Goal: Information Seeking & Learning: Learn about a topic

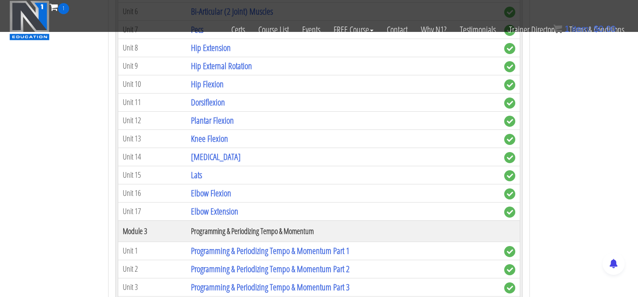
scroll to position [703, 0]
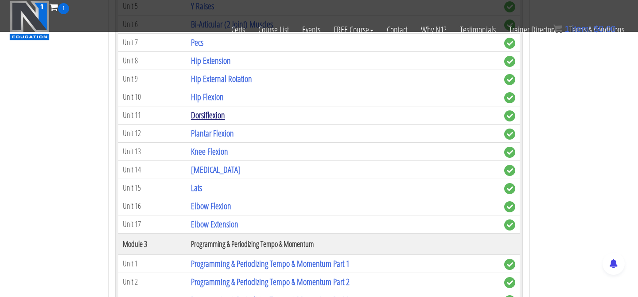
click at [218, 115] on link "Dorsiflexion" at bounding box center [208, 115] width 34 height 12
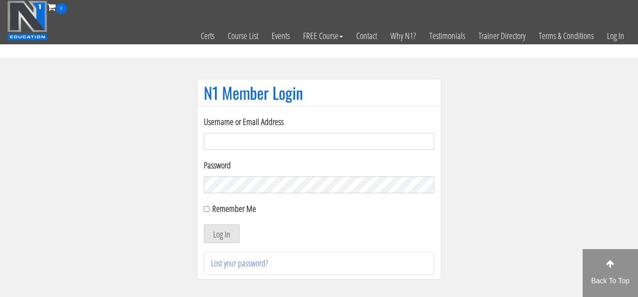
click at [246, 142] on input "Username or Email Address" at bounding box center [319, 141] width 230 height 17
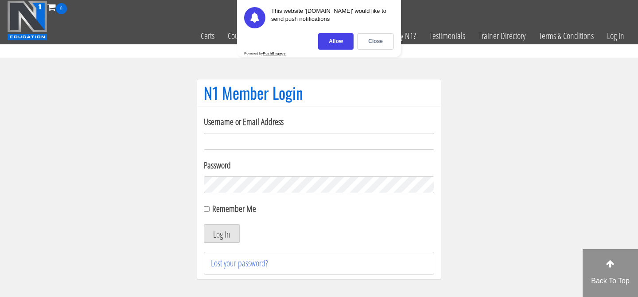
type input "malte@mtmgym.de"
click at [369, 46] on div "Close" at bounding box center [375, 41] width 37 height 16
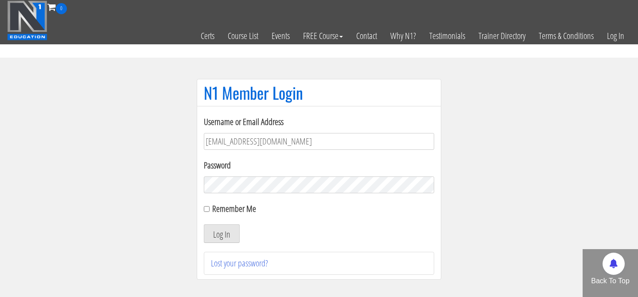
click at [225, 210] on label "Remember Me" at bounding box center [234, 208] width 44 height 12
click at [210, 210] on input "Remember Me" at bounding box center [207, 209] width 6 height 6
checkbox input "true"
click at [225, 226] on button "Log In" at bounding box center [222, 233] width 36 height 19
